Goal: Information Seeking & Learning: Learn about a topic

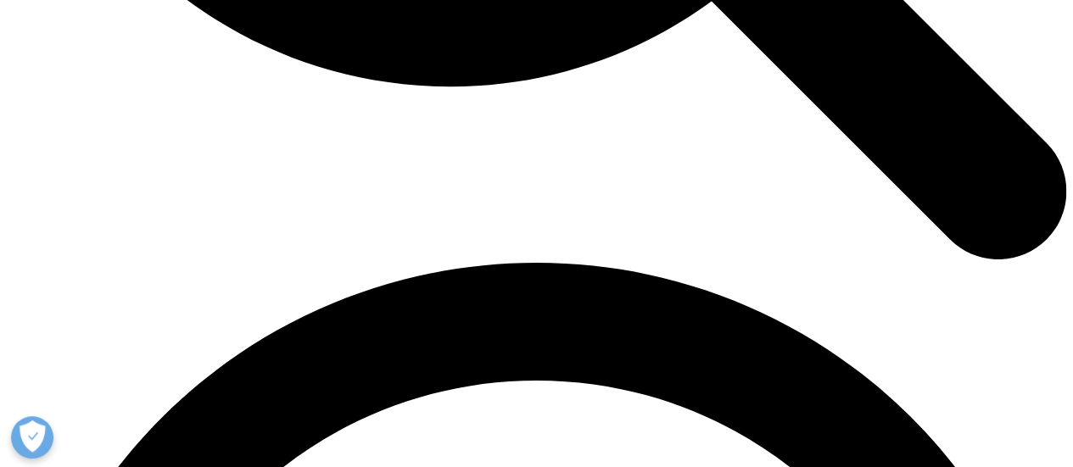
scroll to position [2459, 0]
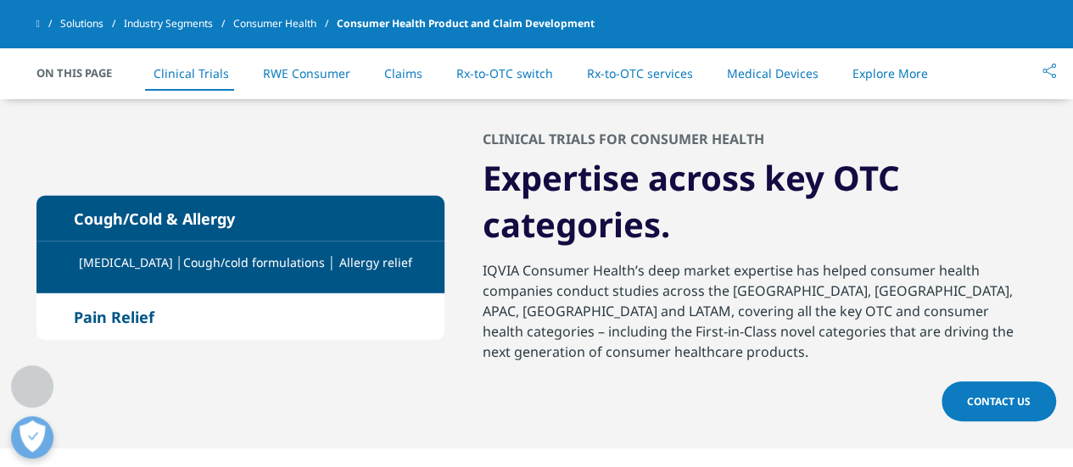
click at [54, 318] on em at bounding box center [55, 316] width 4 height 11
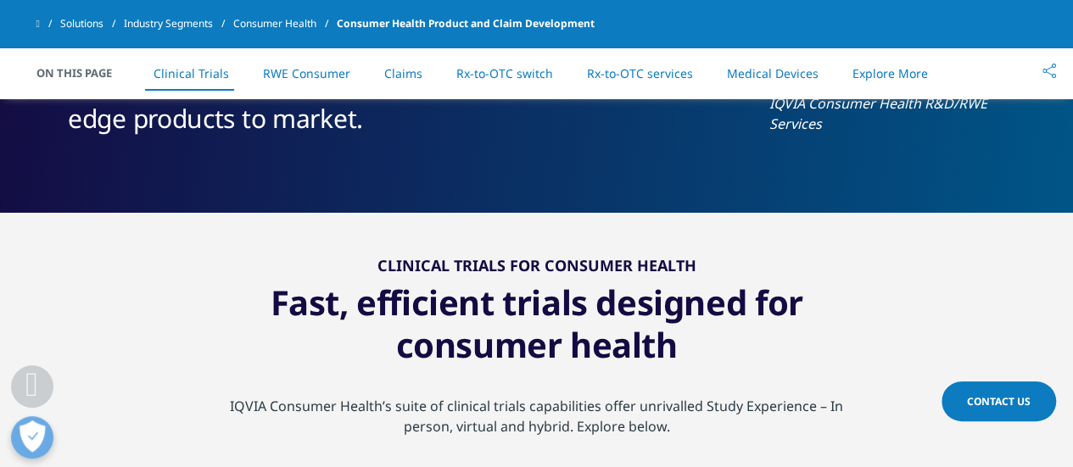
scroll to position [1272, 0]
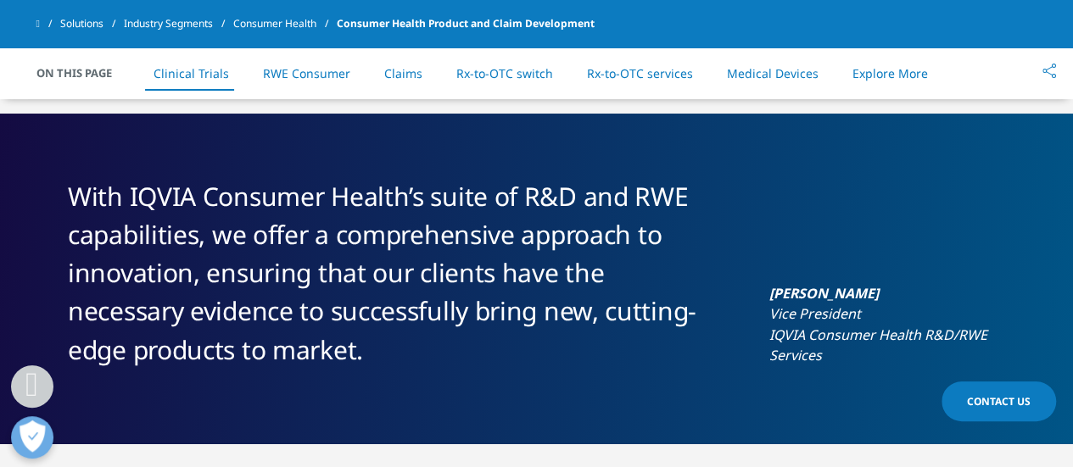
click at [100, 22] on link "Solutions" at bounding box center [92, 23] width 64 height 31
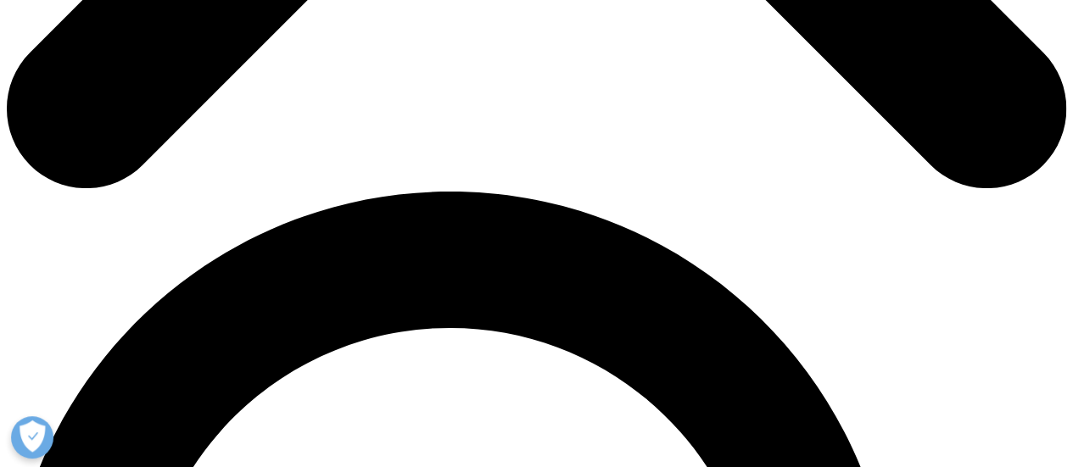
scroll to position [678, 0]
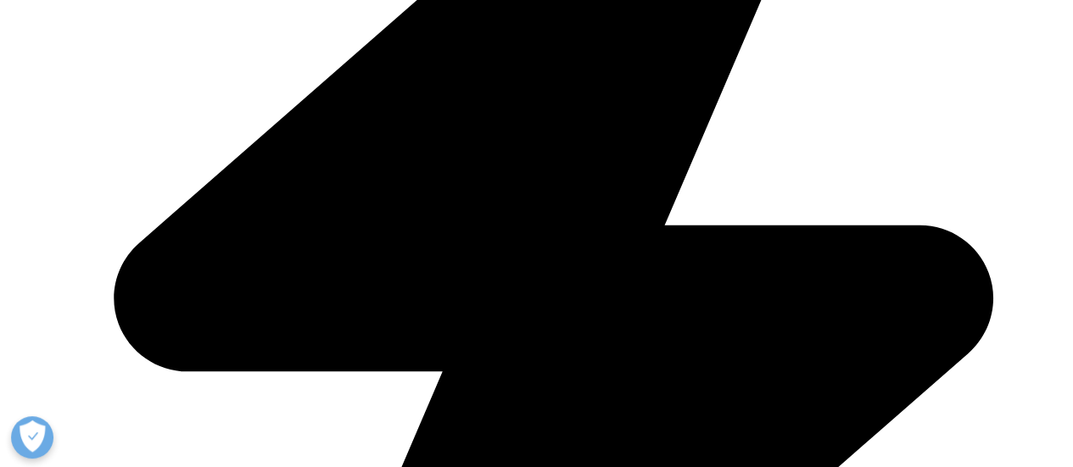
scroll to position [594, 0]
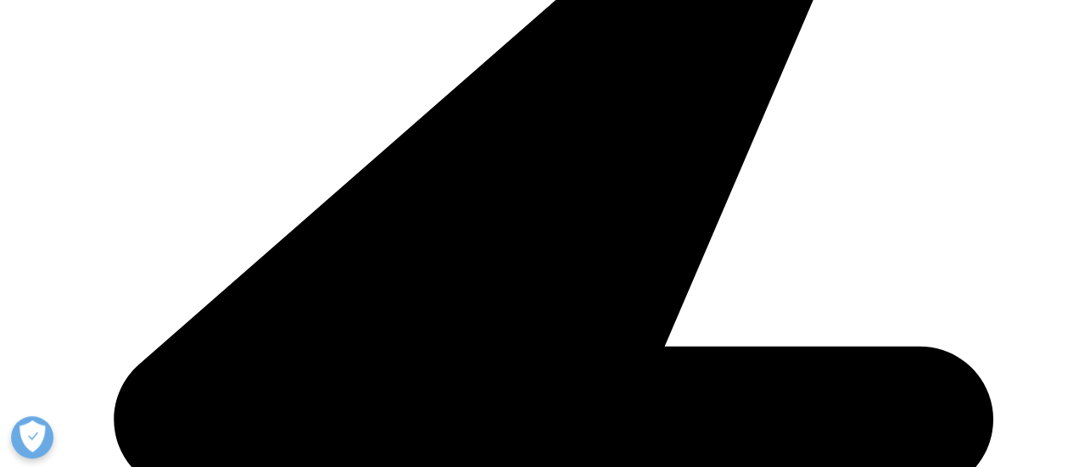
drag, startPoint x: 972, startPoint y: 289, endPoint x: 872, endPoint y: 282, distance: 100.3
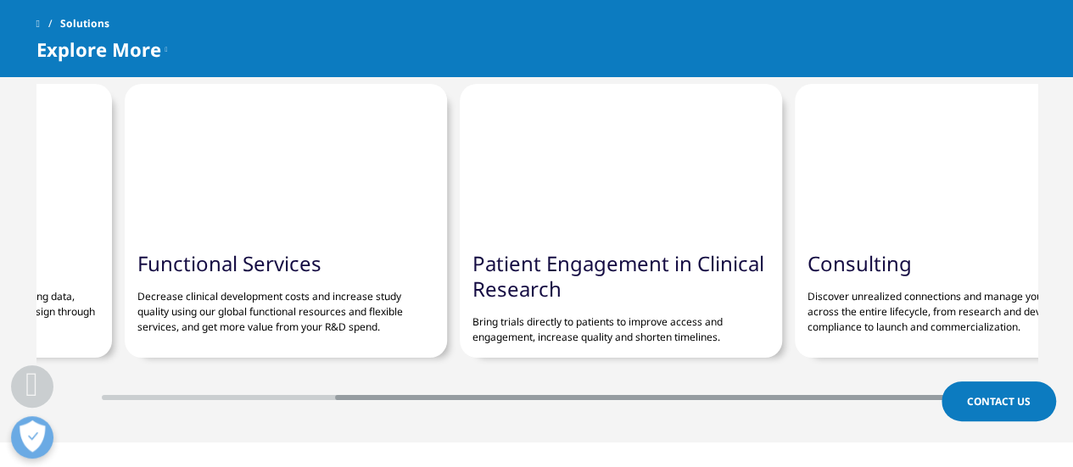
scroll to position [0, 339]
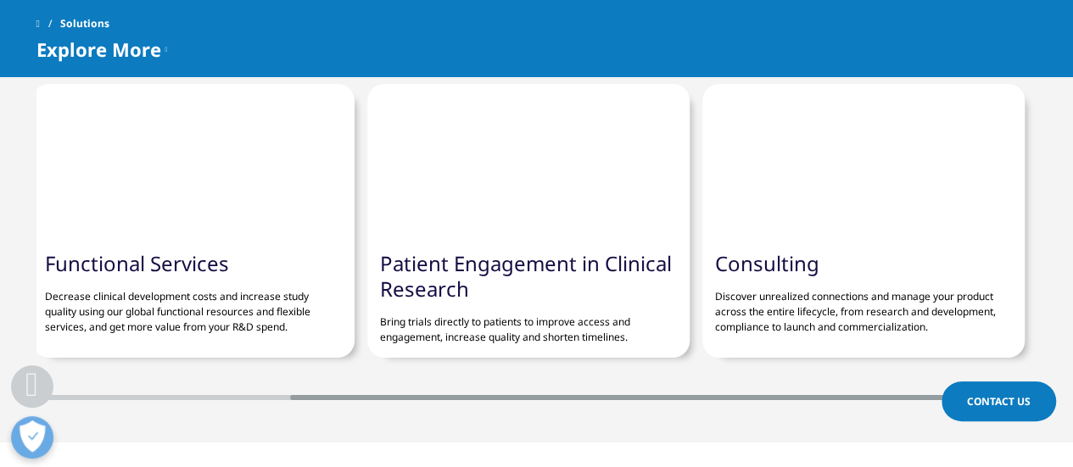
drag, startPoint x: 770, startPoint y: 398, endPoint x: 1050, endPoint y: 387, distance: 280.0
click at [1050, 387] on div "Clinical Trials Change the model of clinical research by integrating data, expe…" at bounding box center [536, 225] width 1073 height 350
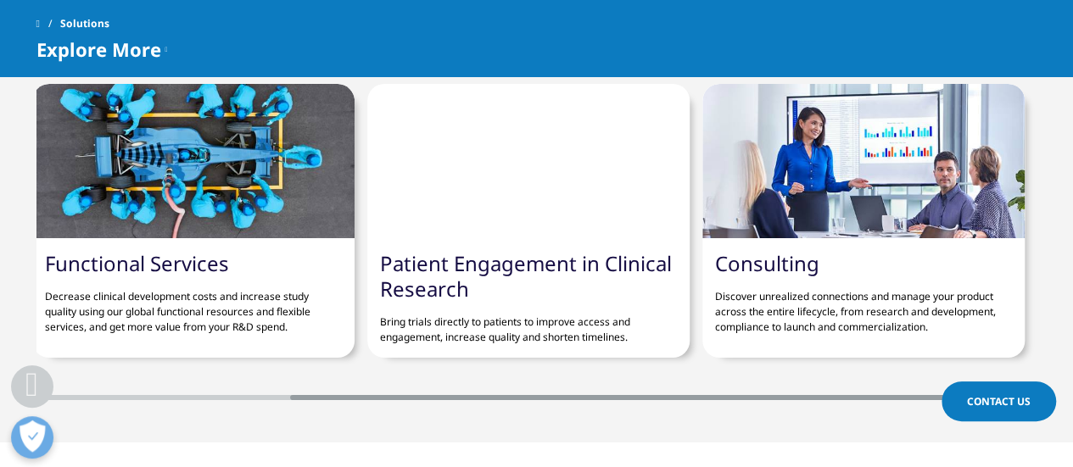
click at [482, 264] on link "Patient Engagement in Clinical Research" at bounding box center [526, 275] width 292 height 53
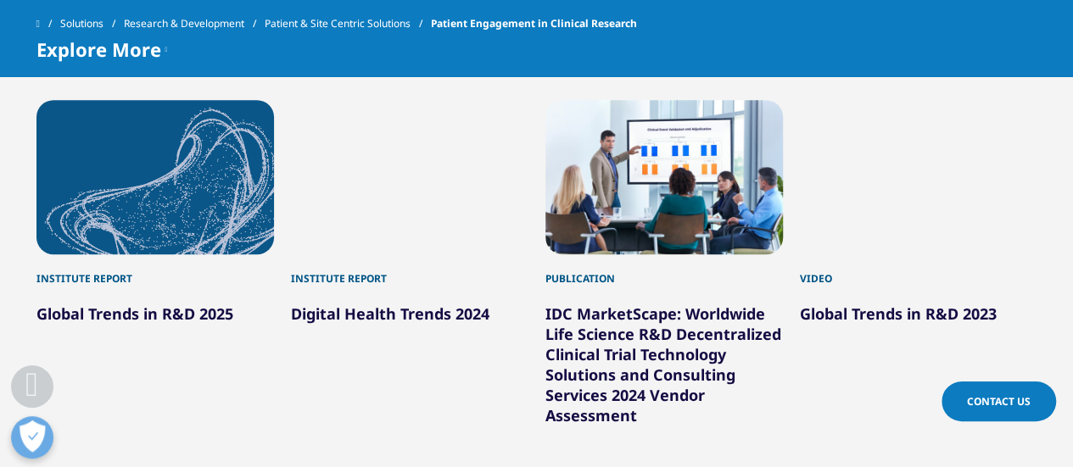
scroll to position [3646, 0]
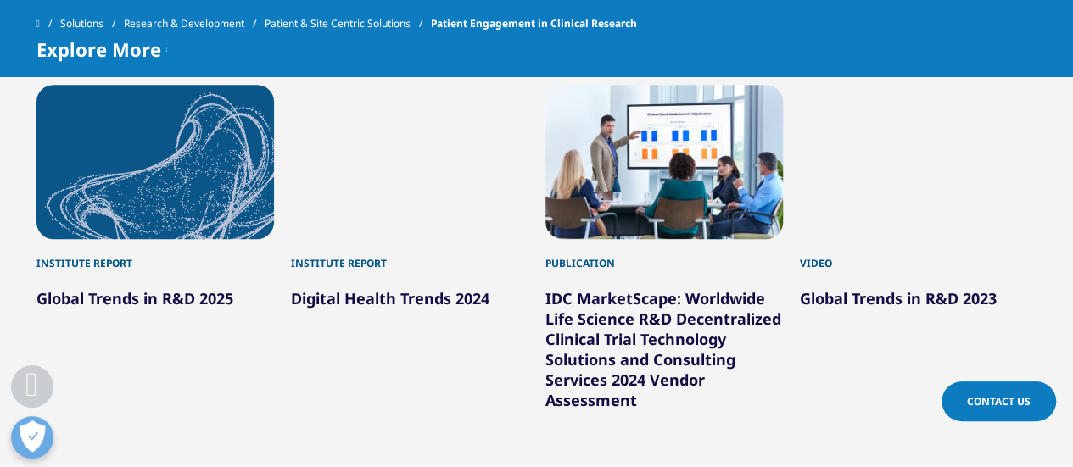
click at [132, 309] on link "Global Trends in R&D 2025" at bounding box center [134, 298] width 197 height 20
